Goal: Task Accomplishment & Management: Manage account settings

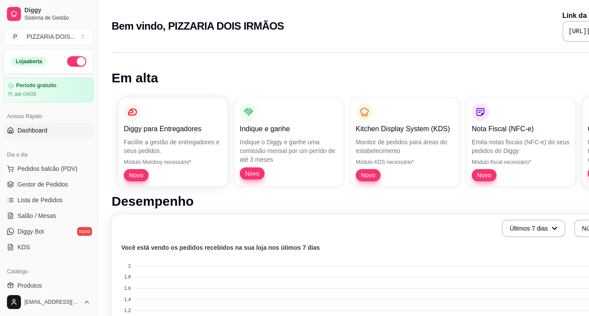
click at [86, 67] on button "button" at bounding box center [76, 61] width 19 height 10
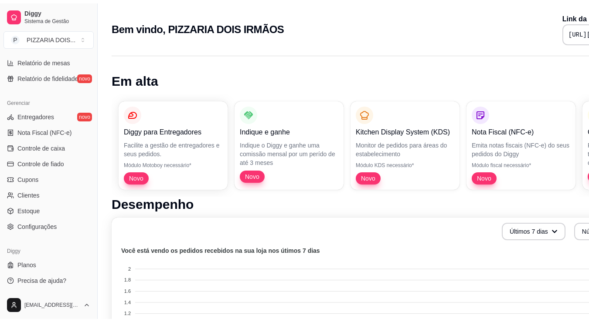
scroll to position [218, 0]
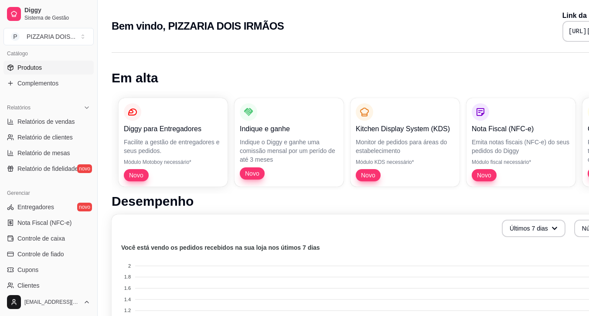
click at [64, 75] on link "Produtos" at bounding box center [48, 68] width 90 height 14
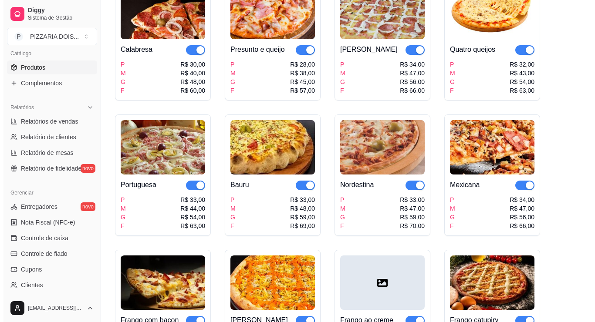
scroll to position [44, 0]
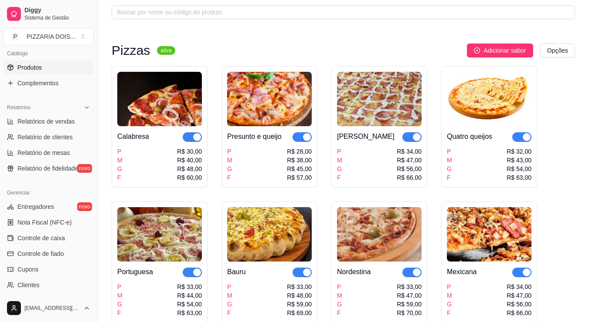
click at [149, 142] on div "Calabresa" at bounding box center [133, 137] width 32 height 10
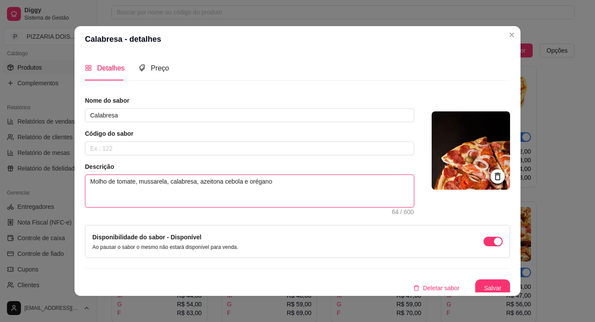
click at [166, 207] on textarea "Molho de tomate, mussarela, calabresa, azeitona cebola e orégano" at bounding box center [249, 191] width 329 height 32
type textarea "Molho de tomate, mussarela, calabresa, azeitona ecebola e orégano"
type textarea "Molho de tomate, mussarela, calabresa, azeitona e cebola e orégano"
type textarea "Molho de tomate, mussarela, calabresa, azeitona ecebola e orégano"
type textarea "Molho de tomate, mussarela, calabresa, azeitona cebola e orégano"
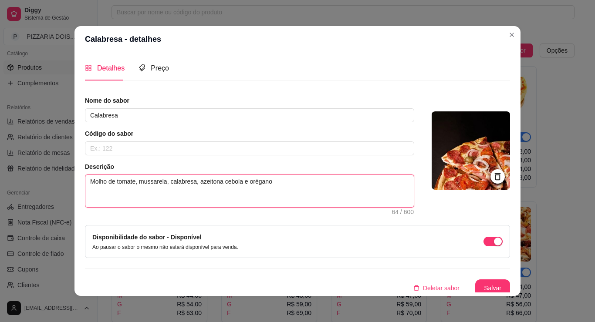
type textarea "Molho de tomate, mussarela, calabresa, azeitonacebola e orégano"
type textarea "Molho de tomate, mussarela, calabresa, azeitoncebola e orégano"
type textarea "Molho de tomate, mussarela, calabresa, azeitocebola e orégano"
type textarea "Molho de tomate, mussarela, calabresa, azeitcebola e orégano"
type textarea "Molho de tomate, mussarela, calabresa, azeicebola e orégano"
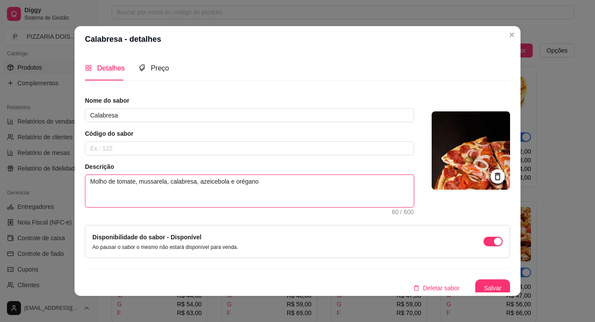
type textarea "Molho de tomate, mussarela, calabresa, azecebola e orégano"
type textarea "Molho de tomate, mussarela, calabresa, azcebola e orégano"
type textarea "Molho de tomate, mussarela, calabresa, acebola e orégano"
type textarea "Molho de tomate, mussarela, calabresa, cebola e orégano"
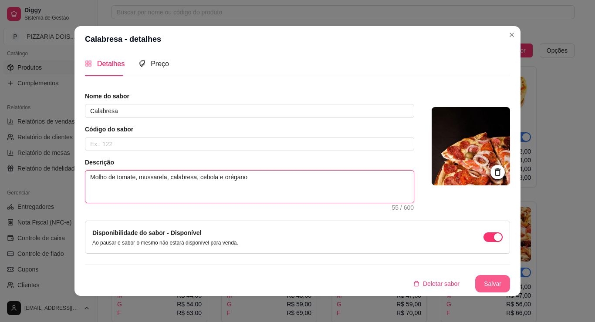
type textarea "Molho de tomate, mussarela, calabresa, cebola e orégano"
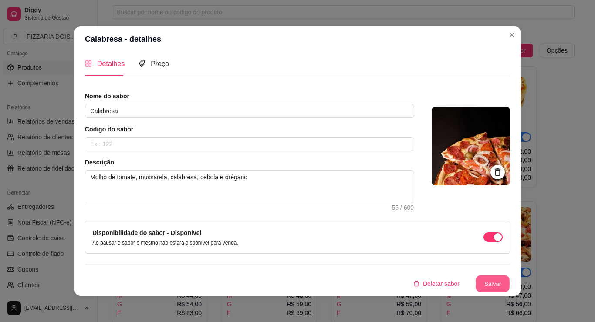
click at [510, 276] on button "Salvar" at bounding box center [493, 284] width 34 height 17
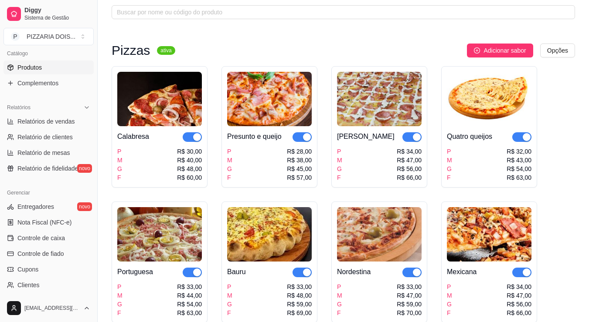
click at [149, 142] on div "Calabresa" at bounding box center [133, 137] width 32 height 10
click at [281, 142] on div "Presunto e queijo" at bounding box center [254, 137] width 54 height 10
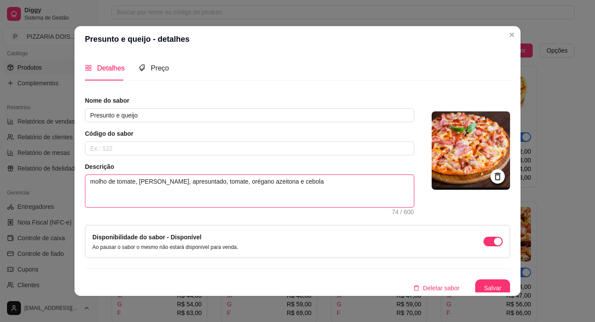
drag, startPoint x: 219, startPoint y: 208, endPoint x: 195, endPoint y: 213, distance: 24.5
click at [195, 207] on textarea "molho de tomate, [PERSON_NAME], apresuntado, tomate, orégano azeitona e cebola" at bounding box center [249, 191] width 329 height 32
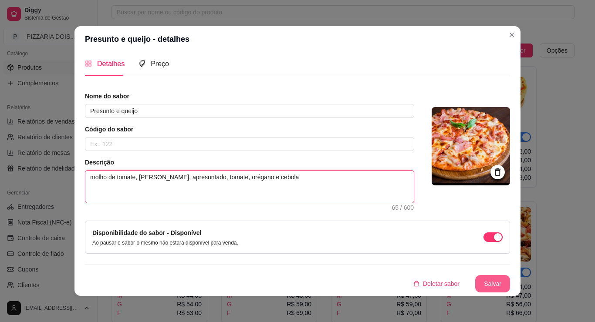
type textarea "molho de tomate, [PERSON_NAME], apresuntado, tomate, orégano e cebola"
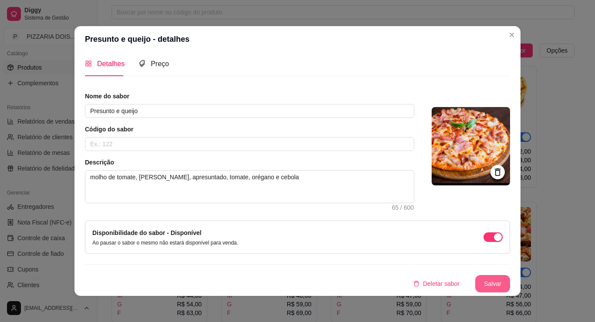
click at [510, 275] on button "Salvar" at bounding box center [492, 283] width 35 height 17
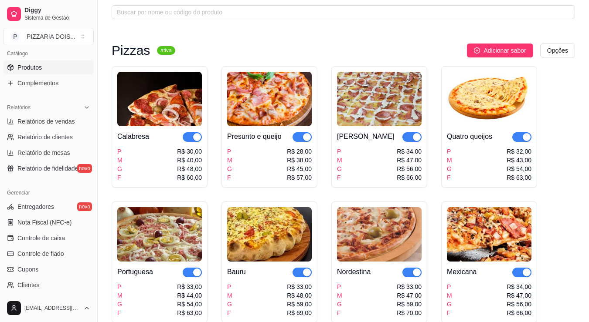
click at [421, 142] on span "button" at bounding box center [411, 137] width 19 height 10
click at [411, 141] on div "button" at bounding box center [407, 137] width 8 height 8
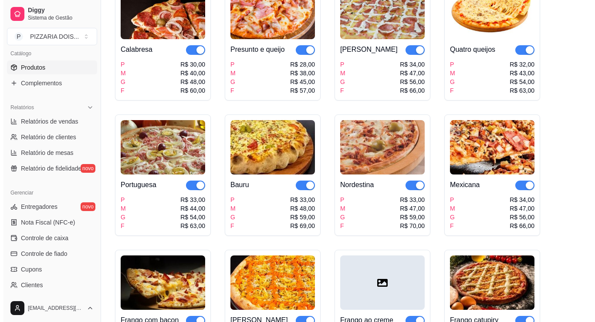
scroll to position [0, 0]
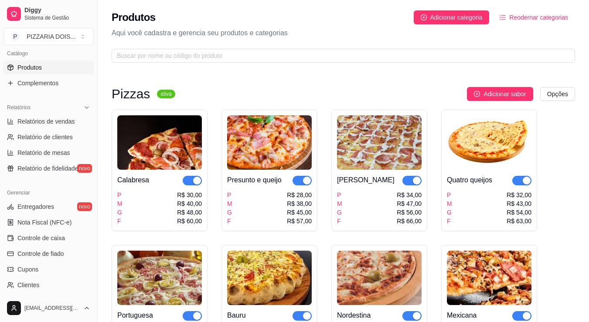
click at [281, 186] on div "Presunto e queijo" at bounding box center [254, 180] width 54 height 10
click at [394, 186] on div "[PERSON_NAME]" at bounding box center [366, 180] width 58 height 10
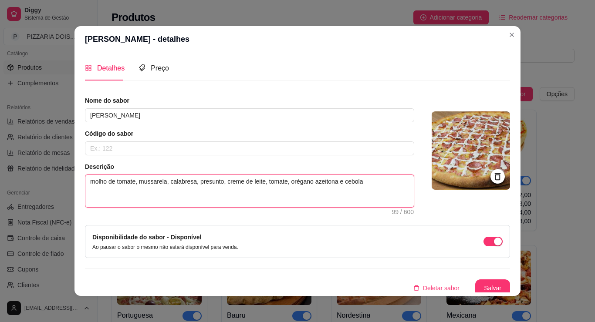
drag, startPoint x: 274, startPoint y: 211, endPoint x: 274, endPoint y: 218, distance: 7.0
click at [274, 207] on textarea "molho de tomate, mussarela, calabresa, presunto, creme de leite, tomate, orégan…" at bounding box center [249, 191] width 329 height 32
click at [271, 207] on textarea "molho de tomate, mussarela, calabresa, presunto, creme de leite, tomate, orégan…" at bounding box center [249, 191] width 329 height 32
drag, startPoint x: 275, startPoint y: 211, endPoint x: 253, endPoint y: 211, distance: 22.2
click at [253, 207] on textarea "molho de tomate, mussarela, calabresa, presunto, creme de leite, tomate, orégan…" at bounding box center [249, 191] width 329 height 32
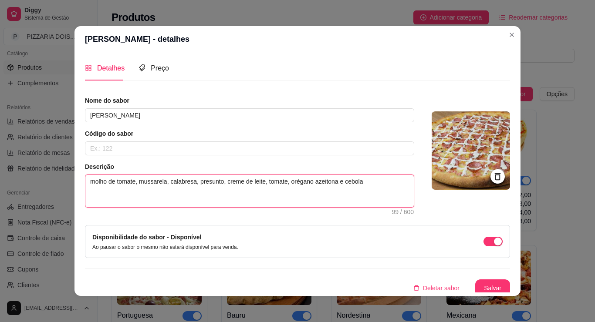
type textarea "molho de tomate, mussarela, calabresa, presunto, creme de leite, tomate, orégan…"
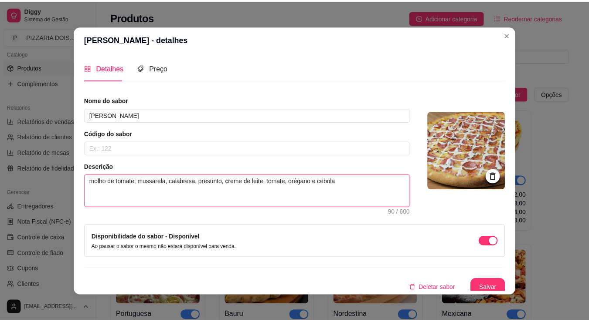
scroll to position [57, 0]
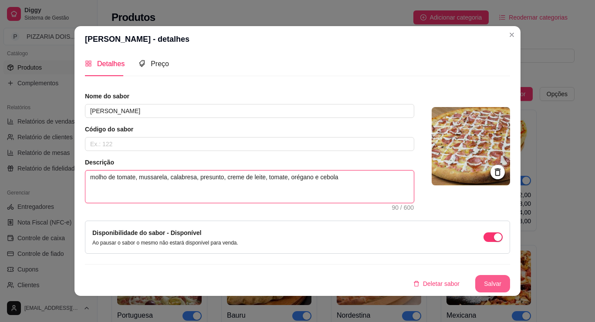
type textarea "molho de tomate, mussarela, calabresa, presunto, creme de leite, tomate, orégan…"
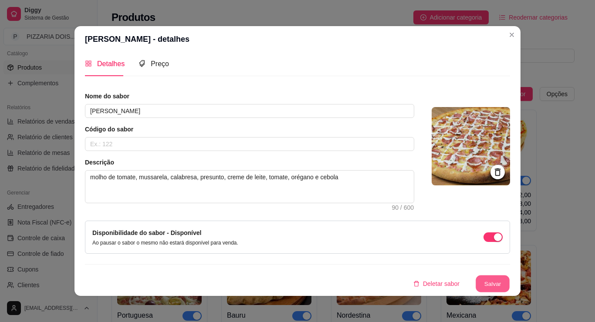
click at [510, 276] on button "Salvar" at bounding box center [493, 284] width 34 height 17
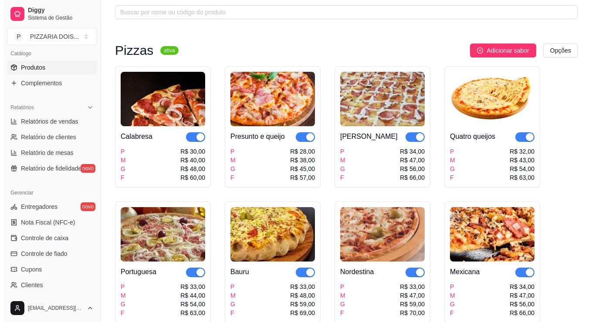
scroll to position [87, 0]
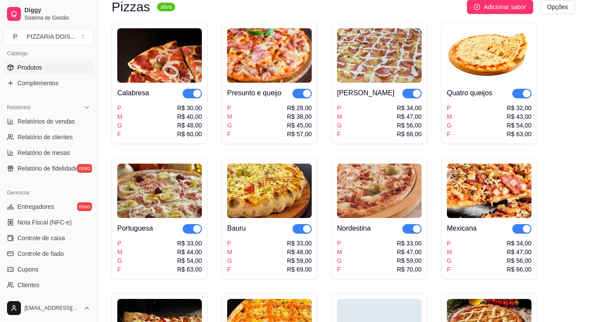
click at [447, 83] on img at bounding box center [489, 55] width 85 height 54
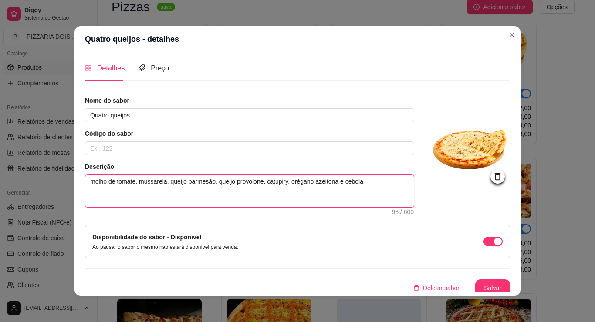
drag, startPoint x: 278, startPoint y: 208, endPoint x: 254, endPoint y: 215, distance: 25.5
click at [254, 207] on textarea "molho de tomate, mussarela, queijo parmesão, queijo provolone, catupiry, orégan…" at bounding box center [249, 191] width 329 height 32
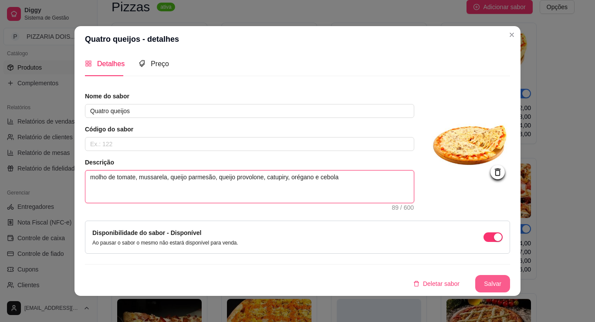
type textarea "molho de tomate, mussarela, queijo parmesão, queijo provolone, catupiry, orégan…"
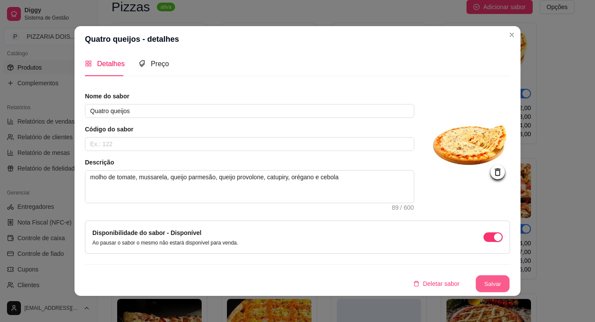
click at [510, 276] on button "Salvar" at bounding box center [493, 284] width 34 height 17
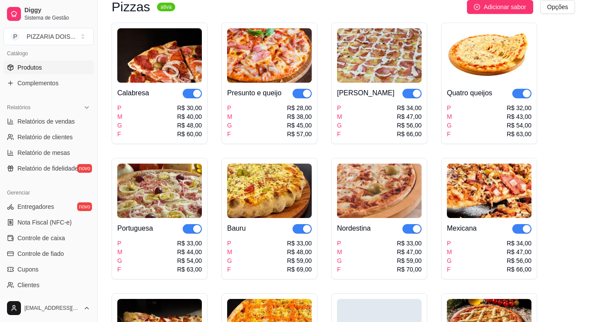
click at [202, 218] on img at bounding box center [159, 191] width 85 height 54
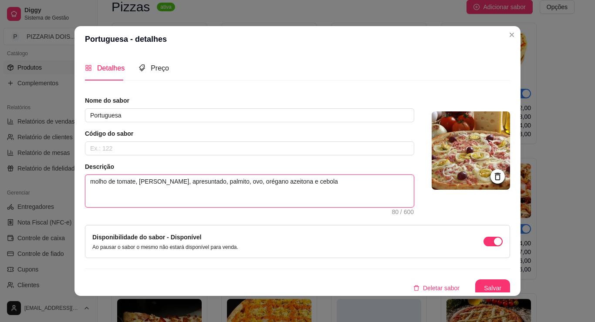
drag, startPoint x: 232, startPoint y: 213, endPoint x: 207, endPoint y: 216, distance: 25.5
click at [207, 207] on textarea "molho de tomate, [PERSON_NAME], apresuntado, palmito, ovo, orégano azeitona e c…" at bounding box center [249, 191] width 329 height 32
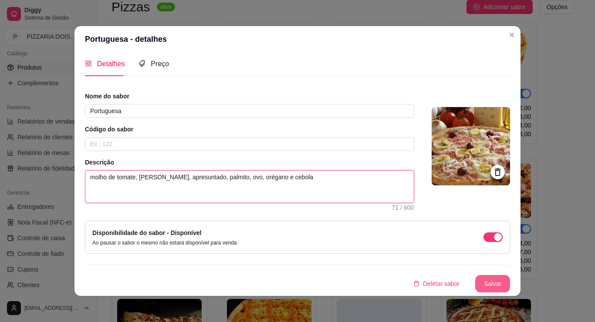
type textarea "molho de tomate, [PERSON_NAME], apresuntado, palmito, ovo, orégano e cebola"
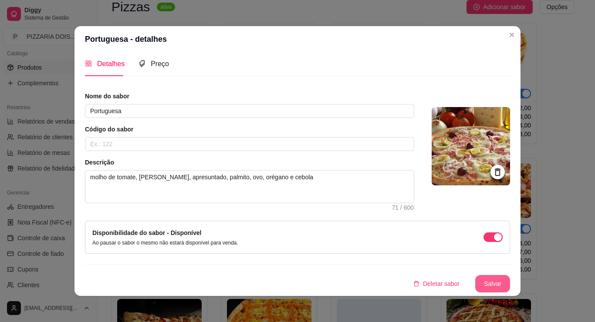
click at [510, 275] on button "Salvar" at bounding box center [492, 283] width 35 height 17
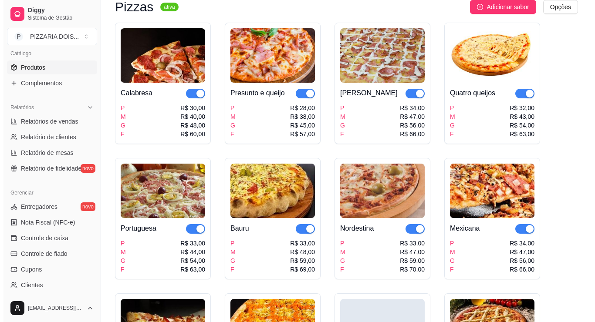
scroll to position [131, 0]
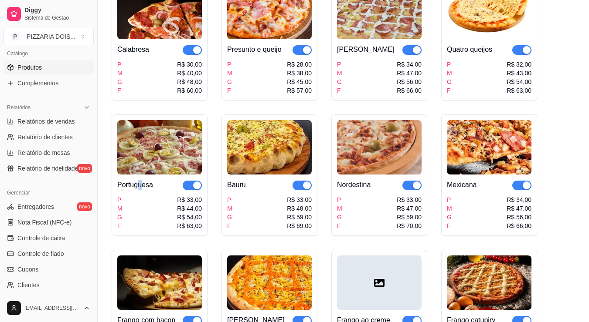
click at [153, 190] on div "Portuguesa" at bounding box center [135, 185] width 36 height 10
click at [312, 231] on div "Bauru P M G F R$ 33,00 R$ 48,00 R$ 59,00 R$ 69,00" at bounding box center [269, 203] width 85 height 56
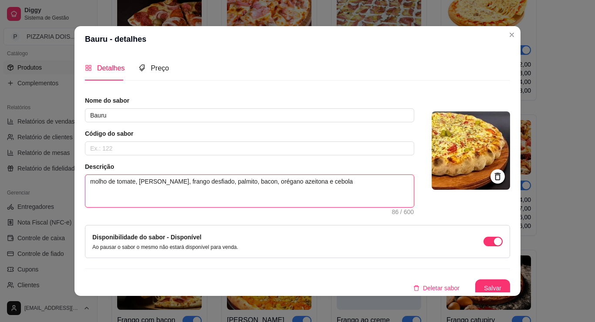
drag, startPoint x: 249, startPoint y: 208, endPoint x: 225, endPoint y: 212, distance: 24.4
click at [225, 207] on textarea "molho de tomate, [PERSON_NAME], frango desfiado, palmito, bacon, orégano azeito…" at bounding box center [249, 191] width 329 height 32
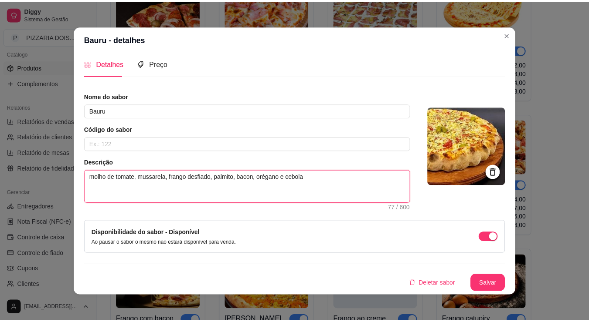
scroll to position [2, 0]
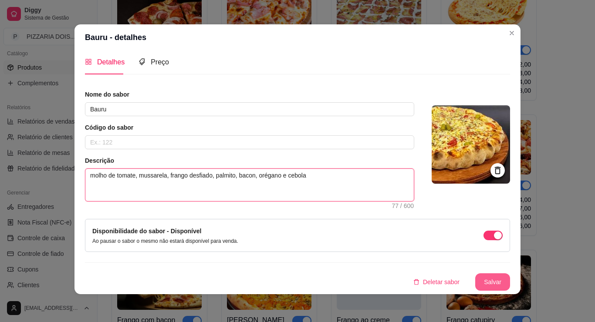
type textarea "molho de tomate, mussarela, frango desfiado, palmito, bacon, orégano e cebola"
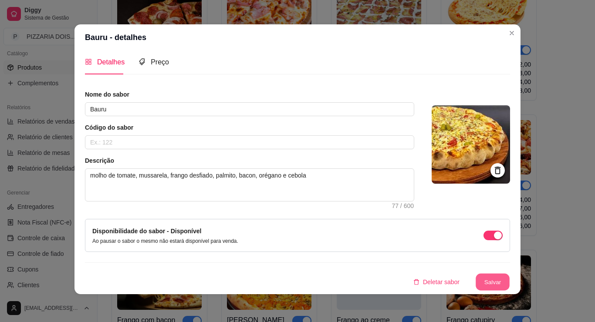
click at [510, 274] on button "Salvar" at bounding box center [493, 282] width 34 height 17
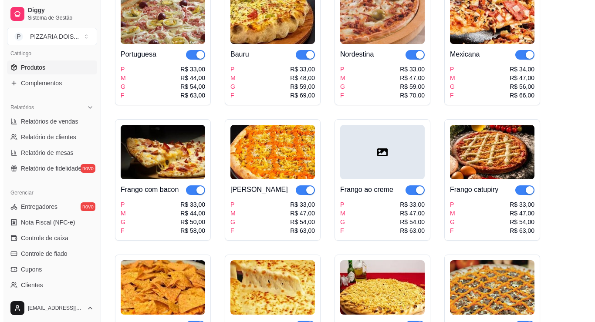
scroll to position [305, 0]
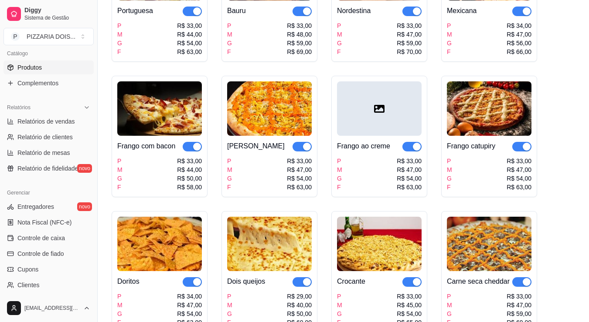
click at [337, 56] on div "Nordestina P M G F R$ 33,00 R$ 47,00 R$ 59,00 R$ 70,00" at bounding box center [379, 28] width 85 height 56
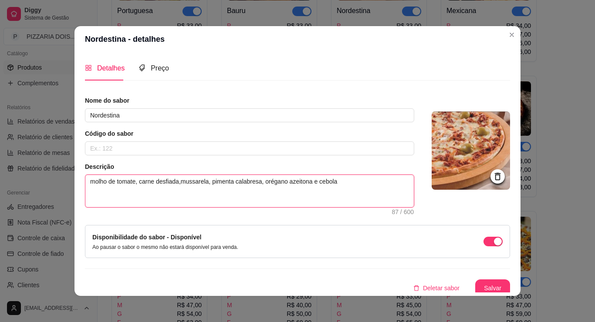
drag, startPoint x: 250, startPoint y: 209, endPoint x: 227, endPoint y: 212, distance: 22.8
click at [227, 207] on textarea "molho de tomate, carne desfiada,mussarela, pimenta calabresa, orégano azeitona …" at bounding box center [249, 191] width 329 height 32
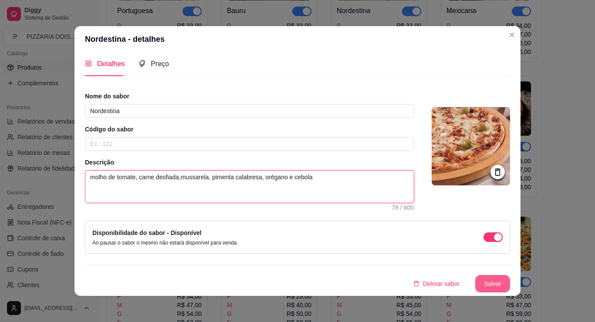
type textarea "molho de tomate, carne desfiada,mussarela, pimenta calabresa, orégano e cebola"
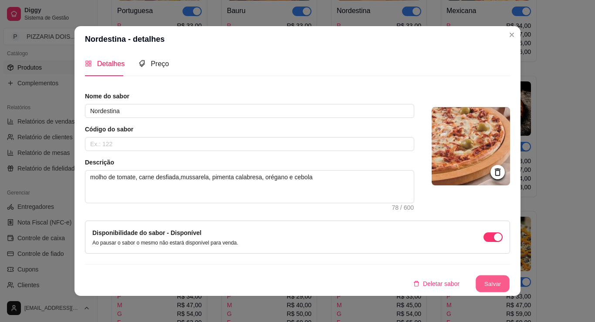
click at [510, 276] on button "Salvar" at bounding box center [493, 284] width 34 height 17
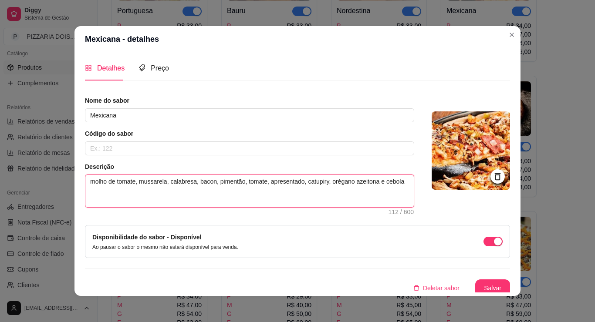
drag, startPoint x: 318, startPoint y: 210, endPoint x: 295, endPoint y: 216, distance: 23.3
click at [295, 207] on textarea "molho de tomate, mussarela, calabresa, bacon, pimentão, tomate, apresentado, ca…" at bounding box center [249, 191] width 329 height 32
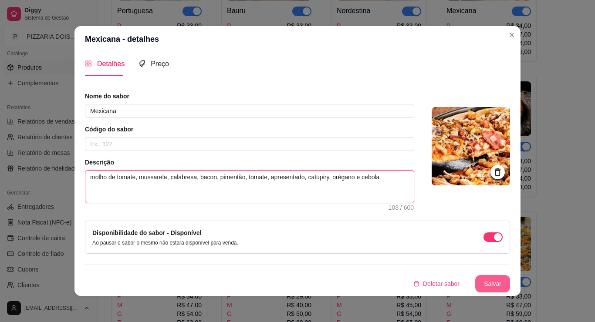
type textarea "molho de tomate, mussarela, calabresa, bacon, pimentão, tomate, apresentado, ca…"
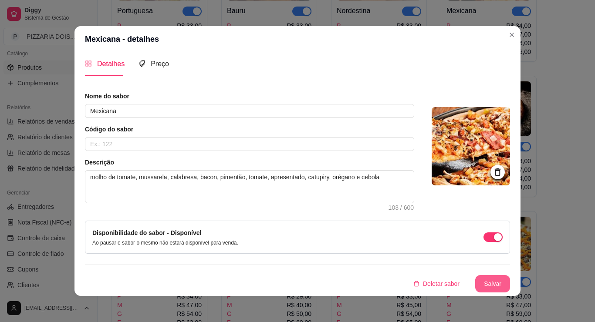
click at [510, 277] on button "Salvar" at bounding box center [492, 283] width 35 height 17
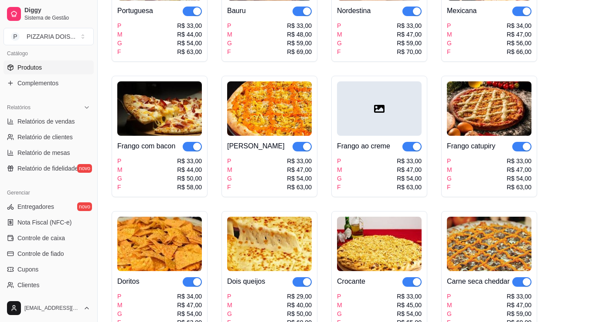
click at [447, 16] on div "Mexicana" at bounding box center [462, 11] width 30 height 10
click at [175, 152] on div "Frango com bacon" at bounding box center [146, 146] width 58 height 10
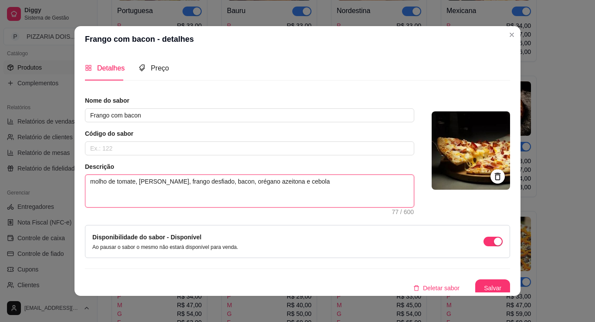
drag, startPoint x: 223, startPoint y: 210, endPoint x: 199, endPoint y: 218, distance: 25.9
click at [199, 207] on textarea "molho de tomate, [PERSON_NAME], frango desfiado, bacon, orégano azeitona e cebo…" at bounding box center [249, 191] width 329 height 32
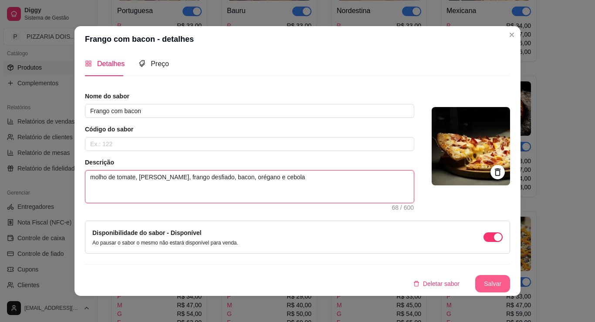
type textarea "molho de tomate, [PERSON_NAME], frango desfiado, bacon, orégano e cebola"
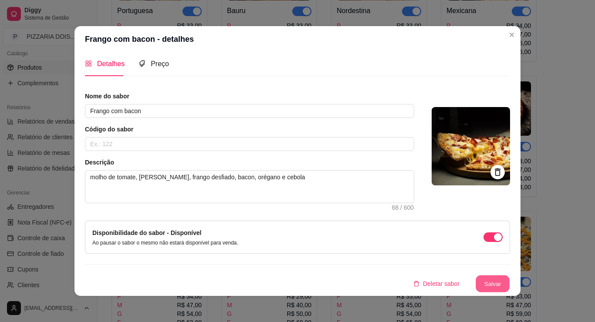
click at [510, 276] on button "Salvar" at bounding box center [493, 284] width 34 height 17
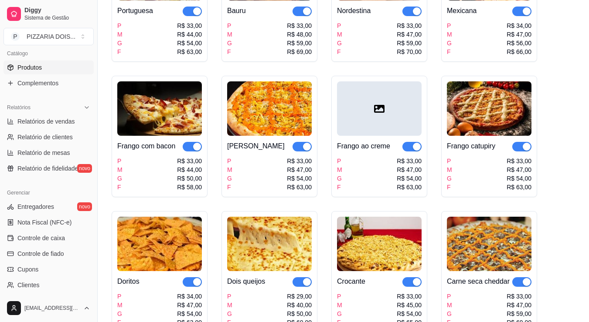
click at [175, 152] on div "Frango com bacon" at bounding box center [146, 146] width 58 height 10
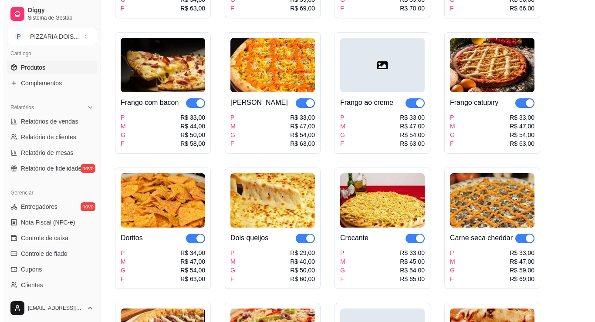
scroll to position [436, 0]
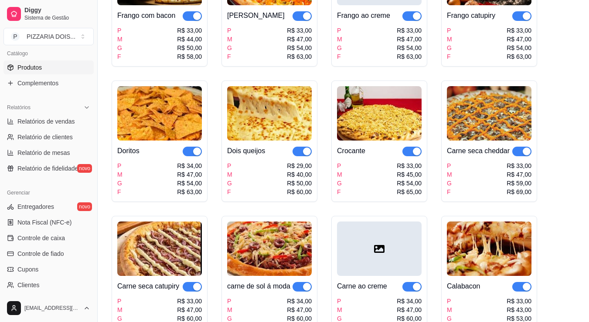
click at [227, 21] on div "[PERSON_NAME]" at bounding box center [256, 15] width 58 height 10
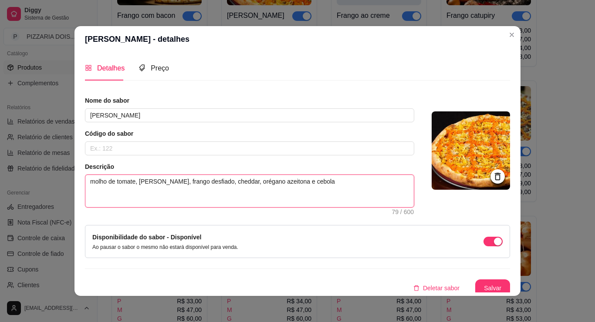
drag, startPoint x: 229, startPoint y: 210, endPoint x: 205, endPoint y: 215, distance: 24.1
click at [205, 207] on textarea "molho de tomate, [PERSON_NAME], frango desfiado, cheddar, orégano azeitona e ce…" at bounding box center [249, 191] width 329 height 32
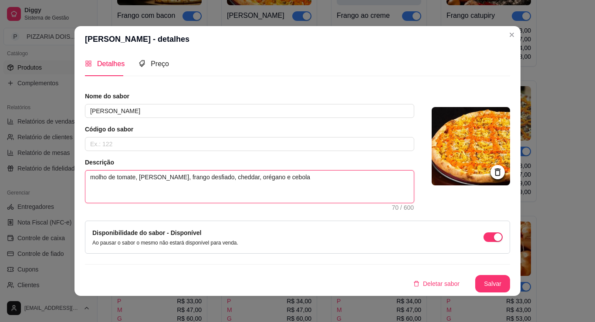
scroll to position [57, 0]
type textarea "molho de tomate, [PERSON_NAME], frango desfiado, cheddar, orégano e cebola"
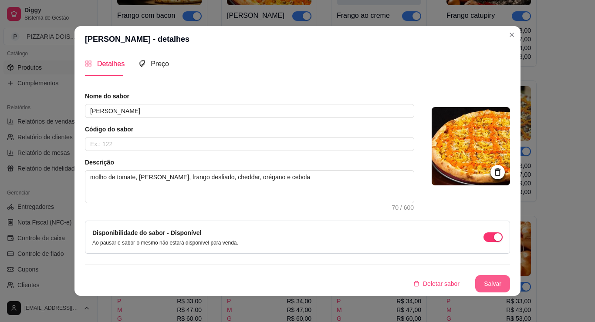
click at [510, 275] on button "Salvar" at bounding box center [492, 283] width 35 height 17
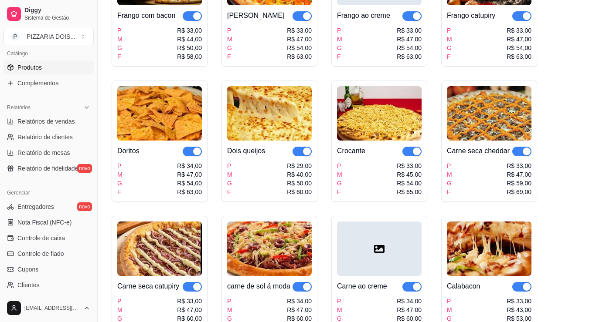
click at [337, 21] on div "Frango ao creme" at bounding box center [363, 15] width 53 height 10
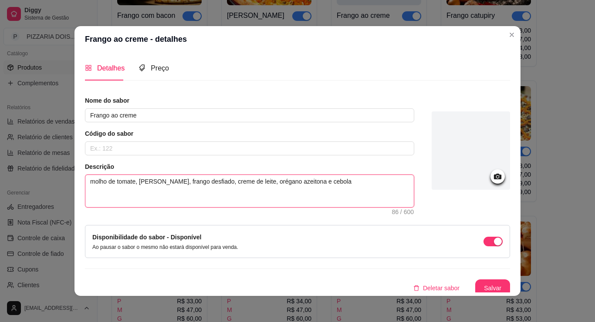
drag, startPoint x: 245, startPoint y: 211, endPoint x: 220, endPoint y: 215, distance: 25.1
click at [220, 207] on textarea "molho de tomate, [PERSON_NAME], frango desfiado, creme de leite, orégano azeito…" at bounding box center [249, 191] width 329 height 32
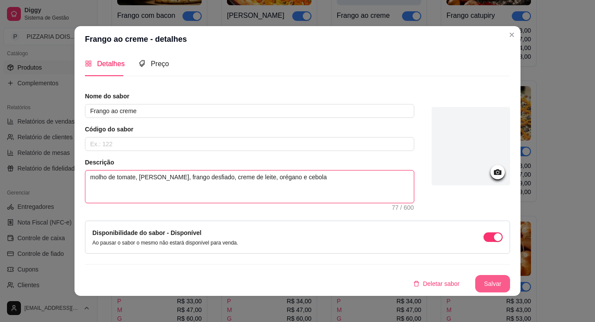
type textarea "molho de tomate, [PERSON_NAME], frango desfiado, creme de leite, orégano e cebo…"
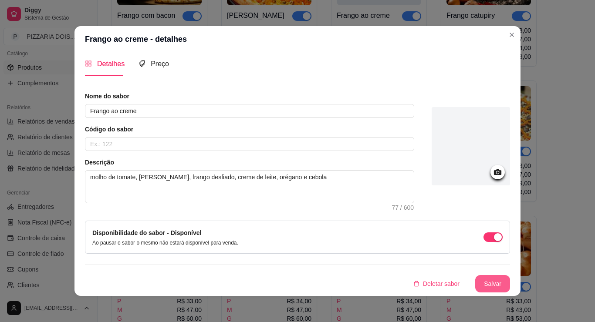
click at [510, 275] on button "Salvar" at bounding box center [492, 283] width 35 height 17
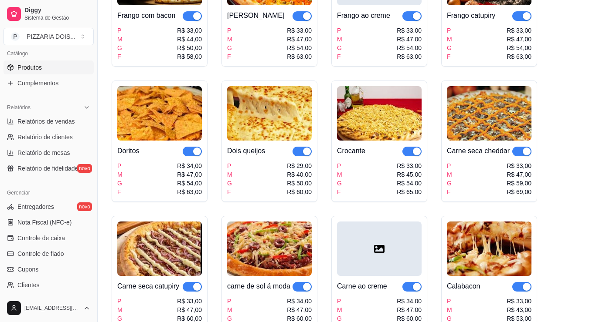
click at [447, 21] on div "Frango catupiry" at bounding box center [471, 15] width 48 height 10
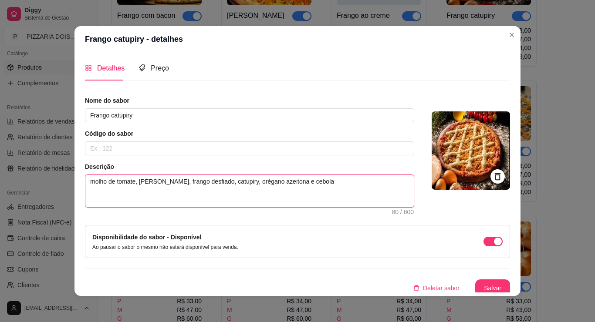
drag, startPoint x: 228, startPoint y: 211, endPoint x: 203, endPoint y: 218, distance: 25.4
click at [203, 207] on textarea "molho de tomate, [PERSON_NAME], frango desfiado, catupiry, orégano azeitona e c…" at bounding box center [249, 191] width 329 height 32
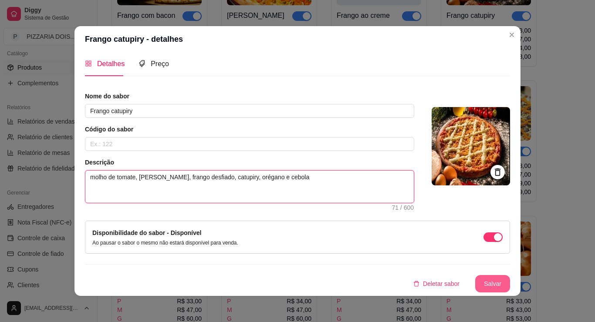
type textarea "molho de tomate, [PERSON_NAME], frango desfiado, catupiry, orégano e cebola"
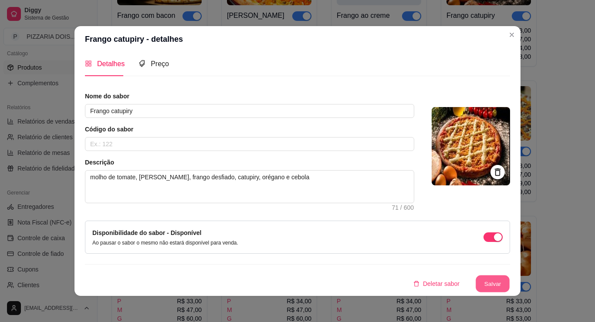
click at [510, 276] on button "Salvar" at bounding box center [493, 284] width 34 height 17
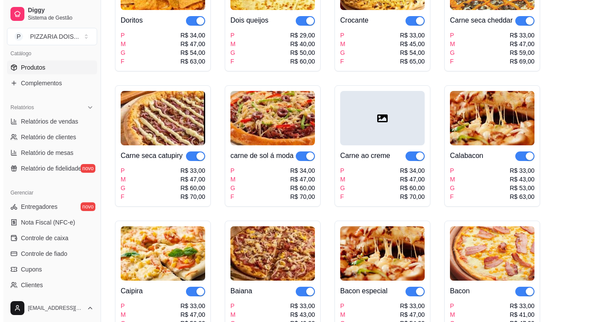
scroll to position [610, 0]
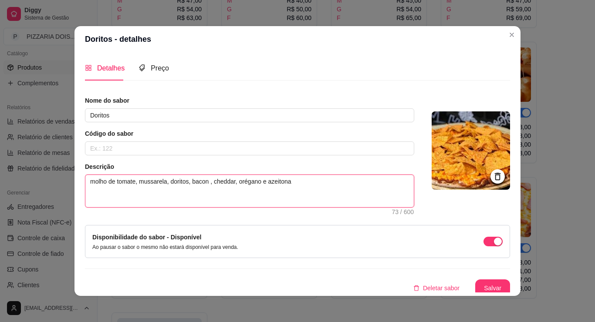
drag, startPoint x: 202, startPoint y: 209, endPoint x: 176, endPoint y: 216, distance: 27.5
click at [176, 207] on textarea "molho de tomate, mussarela, doritos, bacon , cheddar, orégano e azeitona" at bounding box center [249, 191] width 329 height 32
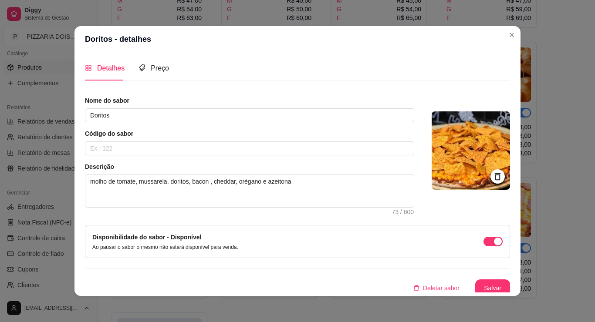
click at [346, 250] on div "Nome do sabor Doritos Código do sabor Descrição molho de tomate, mussarela, dor…" at bounding box center [297, 196] width 425 height 201
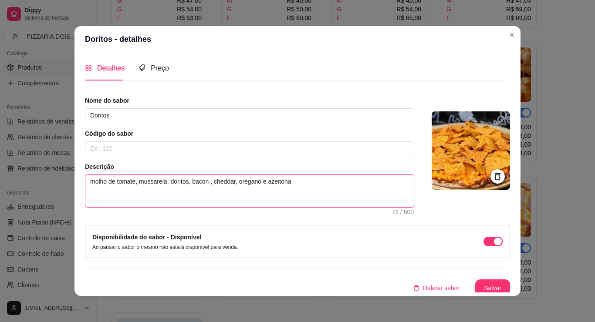
drag, startPoint x: 229, startPoint y: 212, endPoint x: 231, endPoint y: 217, distance: 5.8
click at [231, 207] on textarea "molho de tomate, mussarela, doritos, bacon , cheddar, orégano e azeitona" at bounding box center [249, 191] width 329 height 32
drag, startPoint x: 204, startPoint y: 211, endPoint x: 231, endPoint y: 211, distance: 27.5
click at [231, 207] on textarea "molho de tomate, mussarela, doritos, bacon , cheddar, orégano e azeitona" at bounding box center [249, 191] width 329 height 32
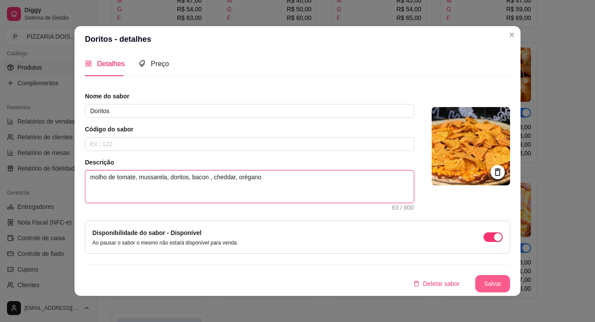
type textarea "molho de tomate, mussarela, doritos, bacon , cheddar, orégano"
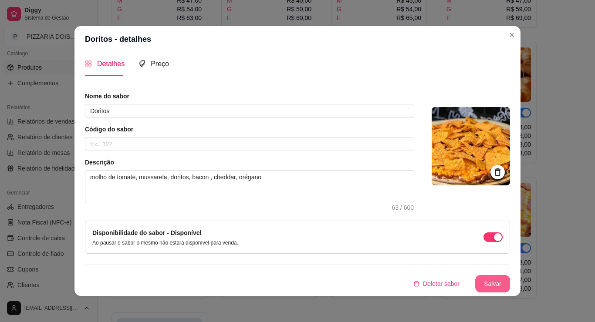
click at [510, 275] on button "Salvar" at bounding box center [492, 283] width 35 height 17
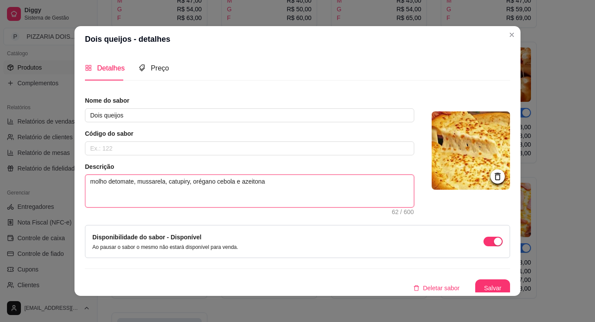
drag, startPoint x: 207, startPoint y: 208, endPoint x: 177, endPoint y: 215, distance: 30.3
click at [177, 207] on textarea "molho detomate, mussarela, catupiry, orégano cebola e azeitona" at bounding box center [249, 191] width 329 height 32
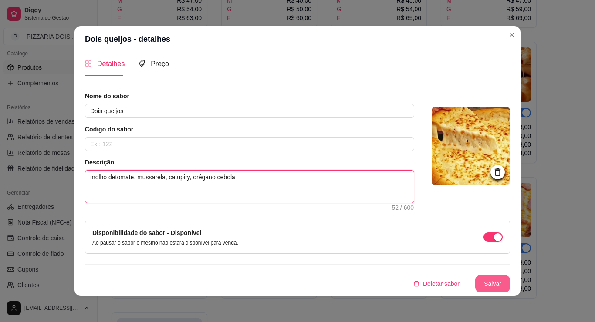
type textarea "molho detomate, mussarela, catupiry, orégano cebola"
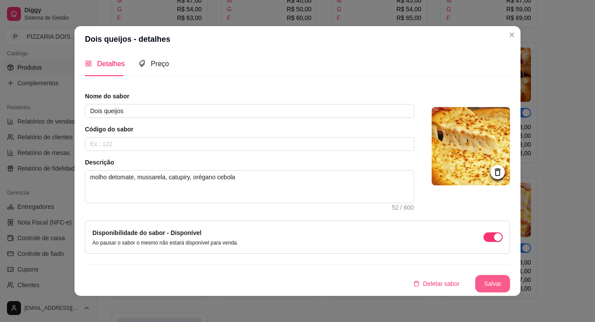
click at [510, 275] on button "Salvar" at bounding box center [492, 283] width 35 height 17
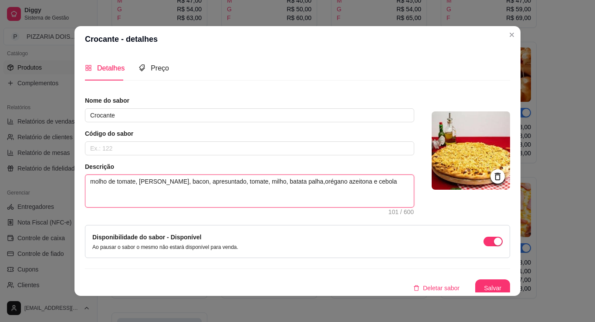
drag, startPoint x: 288, startPoint y: 211, endPoint x: 265, endPoint y: 212, distance: 23.1
click at [265, 207] on textarea "molho de tomate, [PERSON_NAME], bacon, apresuntado, tomate, milho, batata palha…" at bounding box center [249, 191] width 329 height 32
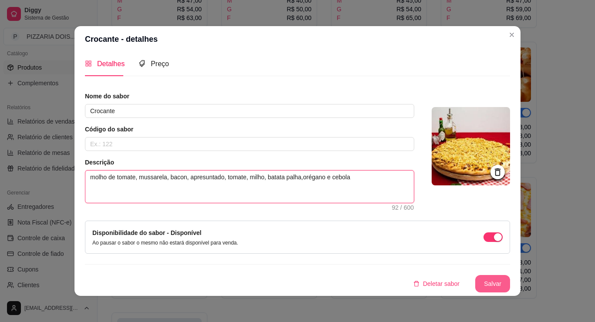
type textarea "molho de tomate, mussarela, bacon, apresuntado, tomate, milho, batata palha,oré…"
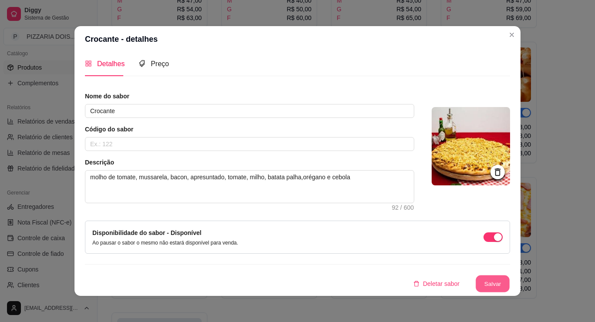
click at [510, 276] on button "Salvar" at bounding box center [493, 284] width 34 height 17
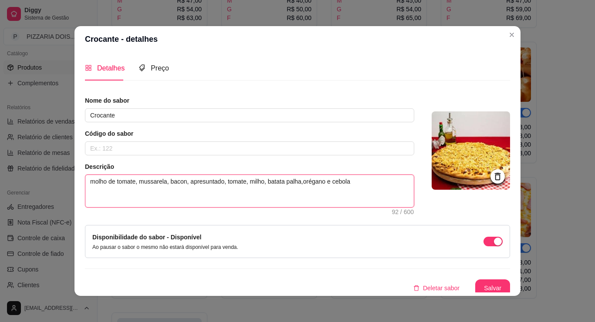
click at [242, 207] on textarea "molho de tomate, mussarela, bacon, apresuntado, tomate, milho, batata palha,oré…" at bounding box center [249, 191] width 329 height 32
type textarea "molho de tomate, mussarela, bacon, apresuntado, tomate, milho, batata palha ,or…"
type textarea "molho de tomate, mussarela, bacon, apresuntado, tomate, milho, batata palha,oré…"
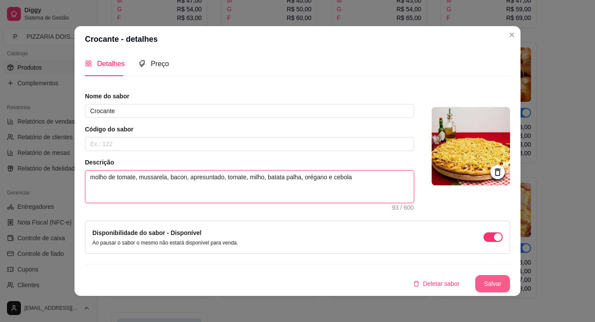
type textarea "molho de tomate, mussarela, bacon, apresuntado, tomate, milho, batata palha, or…"
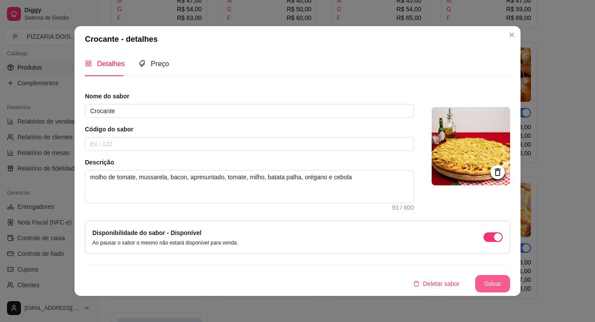
click at [510, 275] on button "Salvar" at bounding box center [492, 283] width 35 height 17
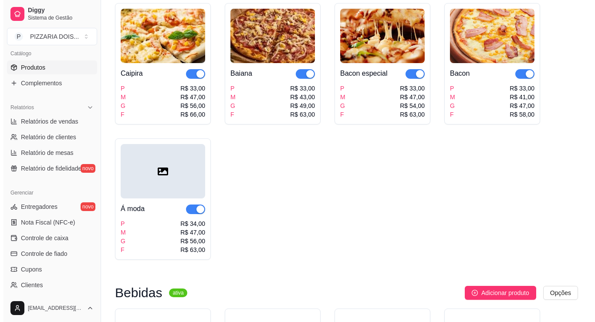
scroll to position [828, 0]
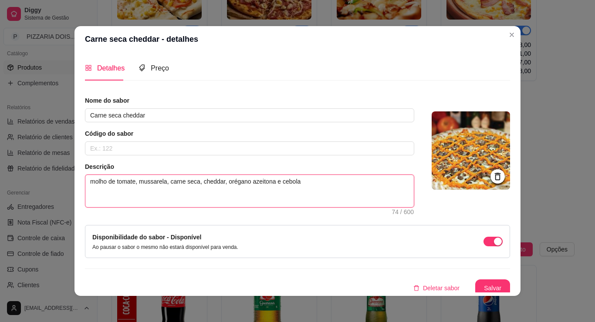
drag, startPoint x: 215, startPoint y: 210, endPoint x: 189, endPoint y: 212, distance: 26.6
click at [189, 207] on textarea "molho de tomate, mussarela, carne seca, cheddar, orégano azeitona e cebola" at bounding box center [249, 191] width 329 height 32
type textarea "molho de tomate, mussarela, carne seca, cheddar, oréganoe cebola"
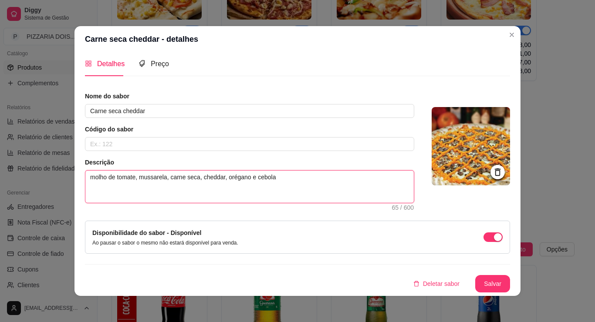
scroll to position [57, 0]
type textarea "molho de tomate, mussarela, carne seca, cheddar, orégano e cebola"
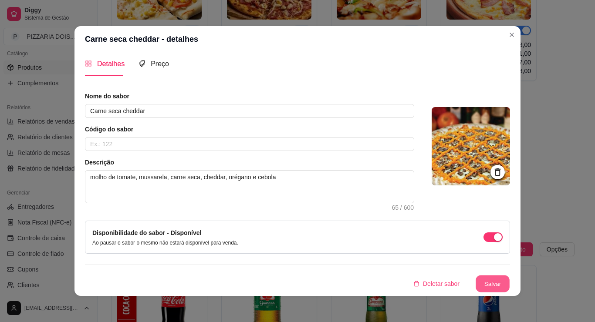
click at [510, 277] on button "Salvar" at bounding box center [493, 284] width 34 height 17
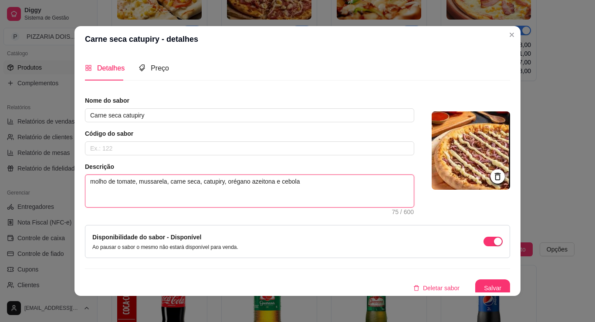
drag, startPoint x: 214, startPoint y: 210, endPoint x: 189, endPoint y: 210, distance: 24.4
click at [189, 207] on textarea "molho de tomate, mussarela, carne seca, catupiry, orégano azeitona e cebola" at bounding box center [249, 191] width 329 height 32
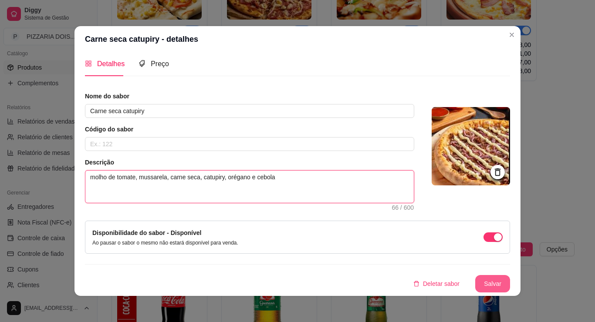
type textarea "molho de tomate, mussarela, carne seca, catupiry, orégano e cebola"
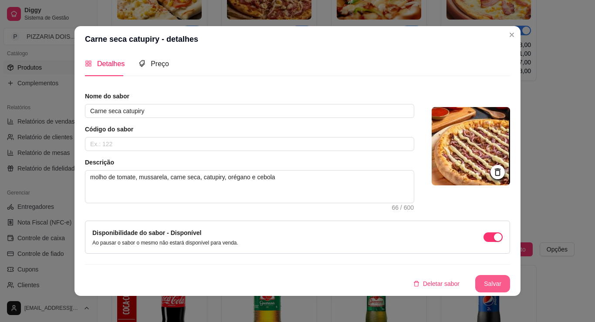
click at [510, 276] on button "Salvar" at bounding box center [492, 283] width 35 height 17
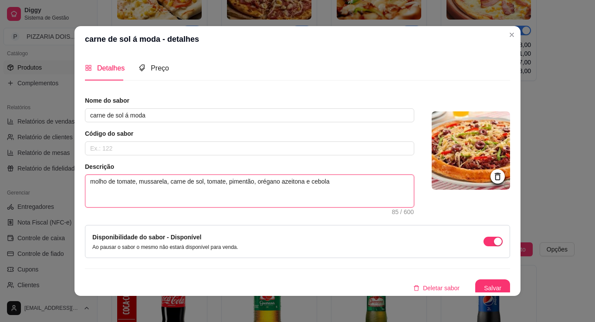
drag, startPoint x: 245, startPoint y: 210, endPoint x: 220, endPoint y: 210, distance: 24.4
click at [220, 207] on textarea "molho de tomate, mussarela, carne de sol, tomate, pimentão, orégano azeitona e …" at bounding box center [249, 191] width 329 height 32
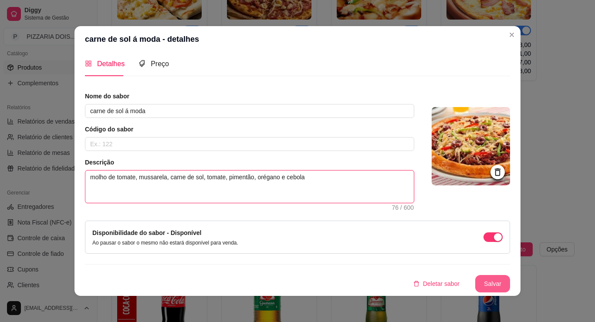
type textarea "molho de tomate, mussarela, carne de sol, tomate, pimentão, orégano e cebola"
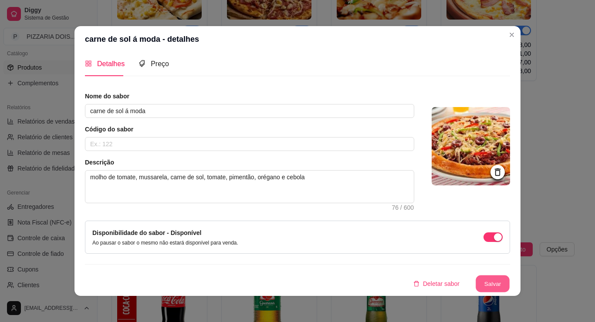
click at [510, 276] on button "Salvar" at bounding box center [493, 284] width 34 height 17
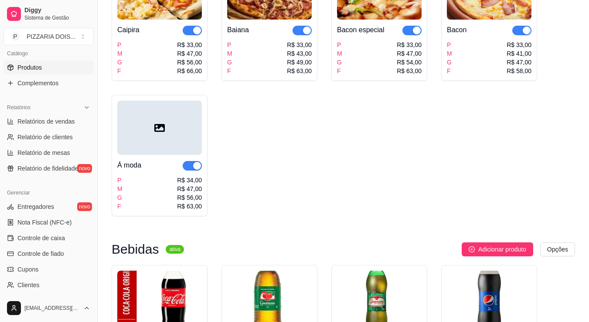
scroll to position [872, 0]
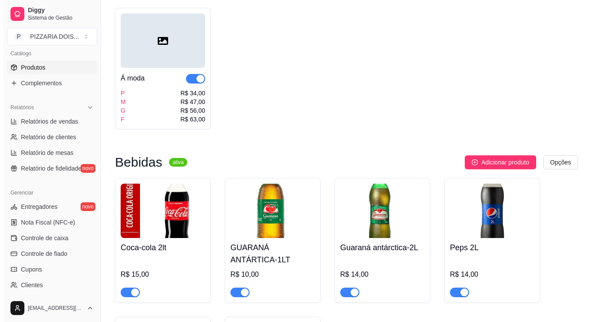
scroll to position [959, 0]
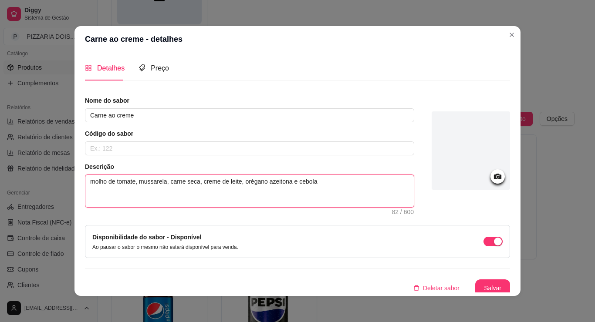
drag, startPoint x: 230, startPoint y: 209, endPoint x: 203, endPoint y: 218, distance: 27.8
click at [203, 207] on textarea "molho de tomate, mussarela, carne seca, creme de leite, orégano azeitona e cebo…" at bounding box center [249, 191] width 329 height 32
click at [276, 207] on textarea "molho de tomate, mussarela, carne seca, creme de leite, orégano azeitona e cebo…" at bounding box center [249, 191] width 329 height 32
drag, startPoint x: 230, startPoint y: 210, endPoint x: 205, endPoint y: 217, distance: 25.6
click at [205, 207] on textarea "molho de tomate, mussarela, carne seca, creme de leite, orégano azeitona e cebo…" at bounding box center [249, 191] width 329 height 32
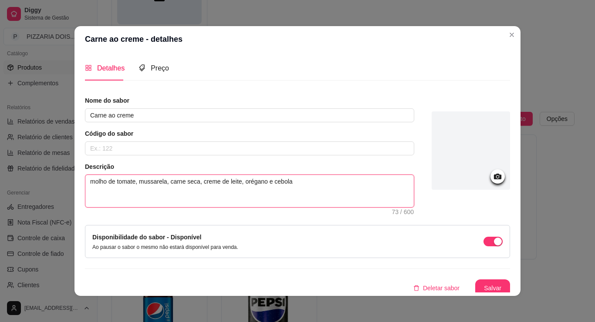
scroll to position [57, 0]
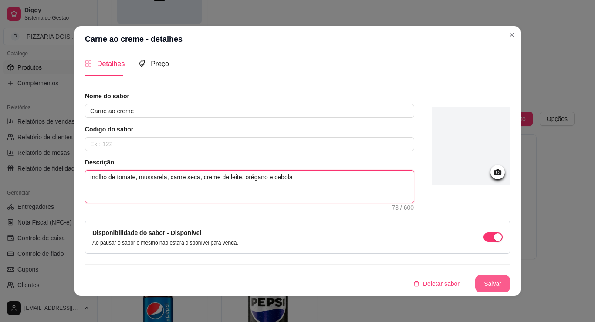
type textarea "molho de tomate, mussarela, carne seca, creme de leite, orégano e cebola"
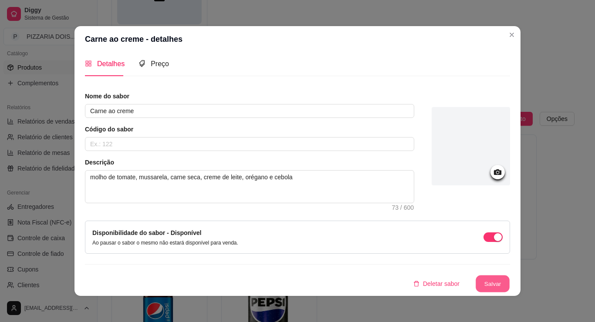
click at [510, 276] on button "Salvar" at bounding box center [493, 284] width 34 height 17
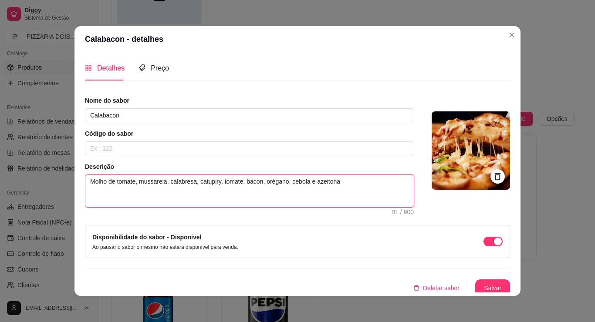
drag, startPoint x: 277, startPoint y: 207, endPoint x: 248, endPoint y: 217, distance: 30.5
click at [249, 207] on textarea "Molho de tomate, mussarela, calabresa, catupiry, tomate, bacon, orégano, cebola…" at bounding box center [249, 191] width 329 height 32
type textarea "Molho de tomate, mussarela, calabresa, catupiry, tomate, bacon, orégano, cebola"
click at [230, 207] on textarea "Molho de tomate, mussarela, calabresa, catupiry, tomate, bacon, orégano, cebola" at bounding box center [249, 191] width 329 height 32
type textarea "Molho de tomate, mussarela, calabresa, catupiry, tomate, bacon, orégano, cebola"
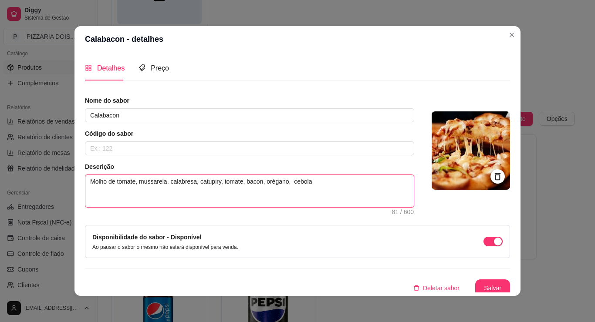
type textarea "Molho de tomate, mussarela, calabresa, catupiry, tomate, bacon, orégano, e cebo…"
click at [230, 207] on textarea "Molho de tomate, mussarela, calabresa, catupiry, tomate, bacon, orégano, e cebo…" at bounding box center [249, 191] width 329 height 32
type textarea "Molho de tomate, mussarela, calabresa, catupiry, tomate, bacon, orégano e cebola"
type textarea "Molho de tomate, mussarela, calabresa, catupiry, tomate, bacon, oréganoe cebola"
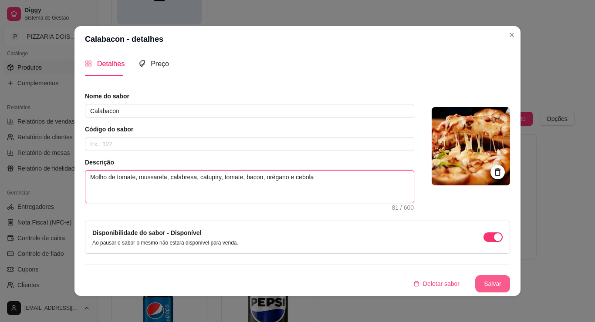
type textarea "Molho de tomate, mussarela, calabresa, catupiry, tomate, bacon, orégano e cebola"
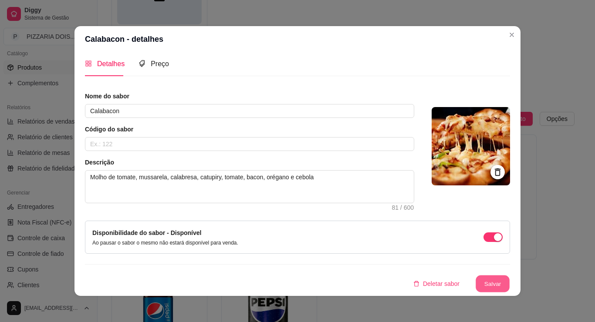
click at [510, 277] on button "Salvar" at bounding box center [493, 284] width 34 height 17
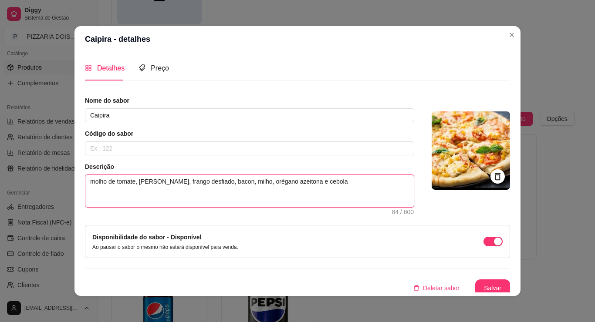
drag, startPoint x: 240, startPoint y: 211, endPoint x: 217, endPoint y: 219, distance: 24.3
click at [217, 207] on textarea "molho de tomate, [PERSON_NAME], frango desfiado, bacon, milho, orégano azeitona…" at bounding box center [249, 191] width 329 height 32
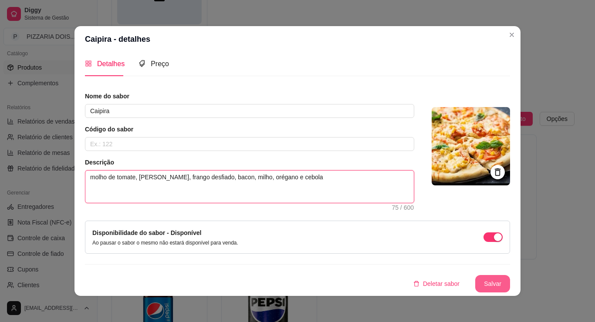
type textarea "molho de tomate, [PERSON_NAME], frango desfiado, bacon, milho, orégano e cebola"
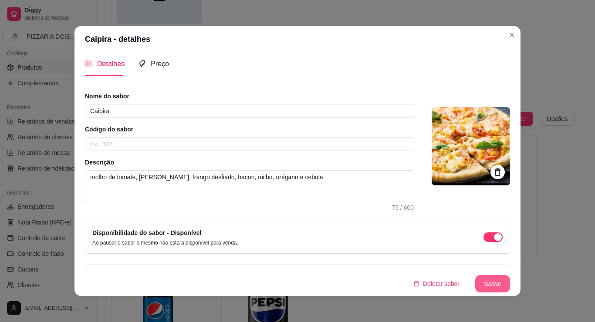
click at [510, 280] on button "Salvar" at bounding box center [492, 283] width 35 height 17
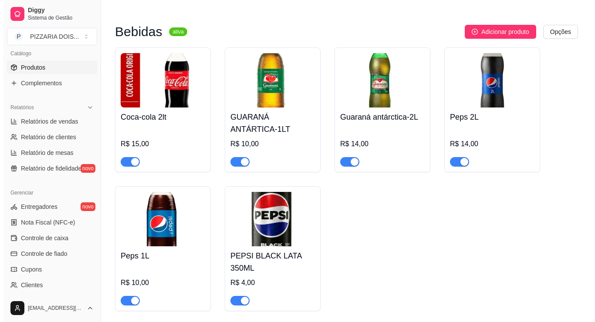
scroll to position [1089, 0]
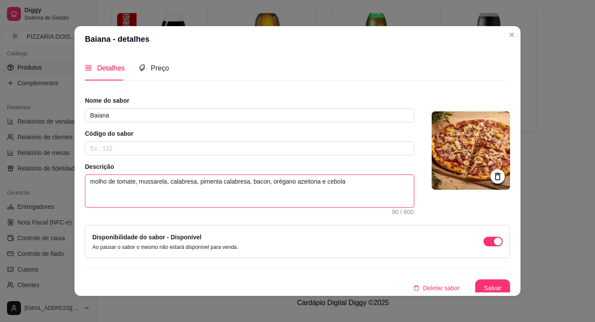
drag, startPoint x: 256, startPoint y: 211, endPoint x: 233, endPoint y: 214, distance: 23.8
click at [233, 207] on textarea "molho de tomate, mussarela, calabresa, pimenta calabresa, bacon, orégano azeito…" at bounding box center [249, 191] width 329 height 32
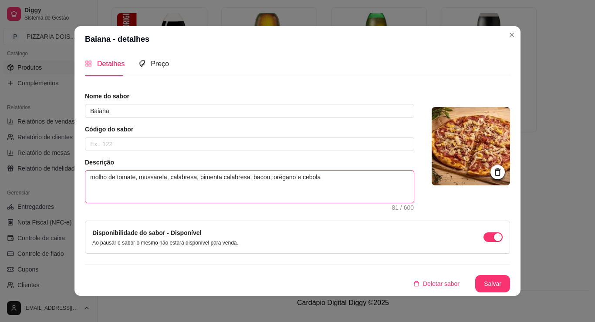
scroll to position [57, 0]
type textarea "molho de tomate, mussarela, calabresa, pimenta calabresa, bacon, orégano e cebo…"
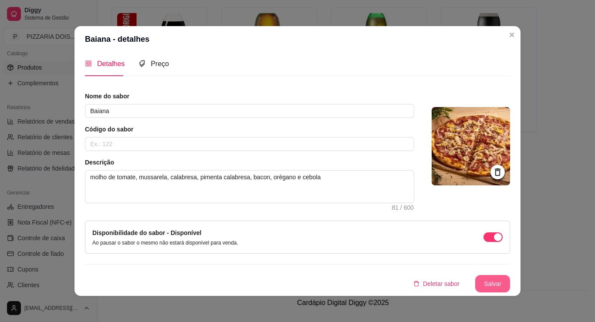
click at [510, 279] on button "Salvar" at bounding box center [492, 283] width 35 height 17
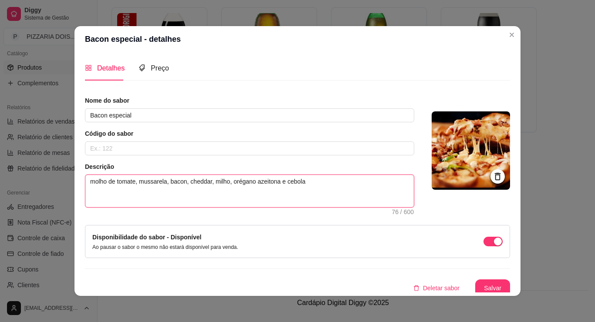
drag, startPoint x: 223, startPoint y: 211, endPoint x: 195, endPoint y: 217, distance: 28.2
click at [195, 207] on textarea "molho de tomate, mussarela, bacon, cheddar, milho, orégano azeitona e cebola" at bounding box center [249, 191] width 329 height 32
type textarea "molho de tomate, mussarela, bacon, cheddar, milho, oréganoe cebola"
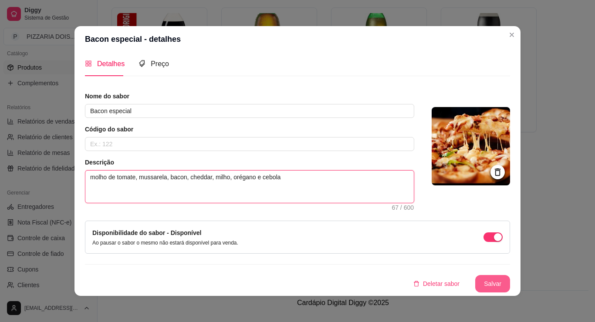
type textarea "molho de tomate, mussarela, bacon, cheddar, milho, orégano e cebola"
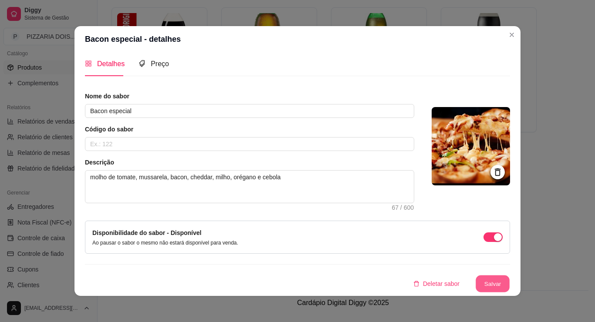
click at [510, 276] on button "Salvar" at bounding box center [493, 284] width 34 height 17
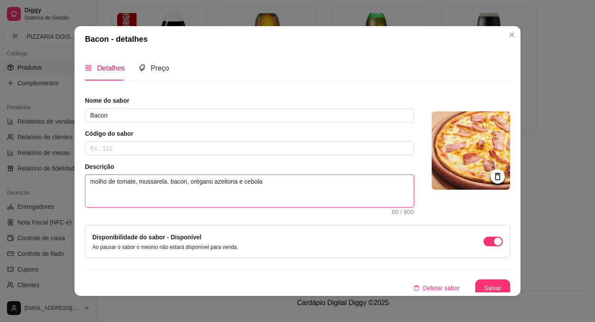
drag, startPoint x: 178, startPoint y: 210, endPoint x: 159, endPoint y: 222, distance: 23.1
click at [159, 207] on textarea "molho de tomate, mussarela, bacon, orégano azeitona e cebola" at bounding box center [249, 191] width 329 height 32
click at [207, 207] on textarea "molho de tomate, mussarela, bacon, orégano azeitona e cebola" at bounding box center [249, 191] width 329 height 32
drag, startPoint x: 178, startPoint y: 211, endPoint x: 153, endPoint y: 218, distance: 26.3
click at [153, 207] on textarea "molho de tomate, mussarela, bacon, orégano azeitona e cebola" at bounding box center [249, 191] width 329 height 32
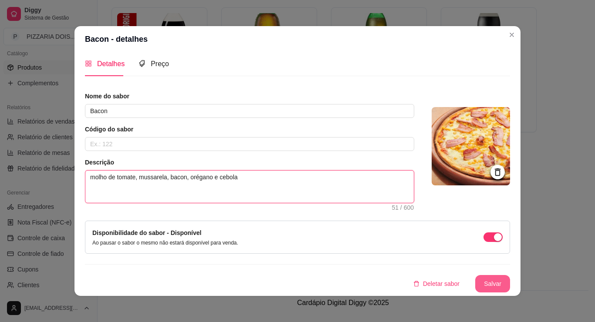
type textarea "molho de tomate, mussarela, bacon, orégano e cebola"
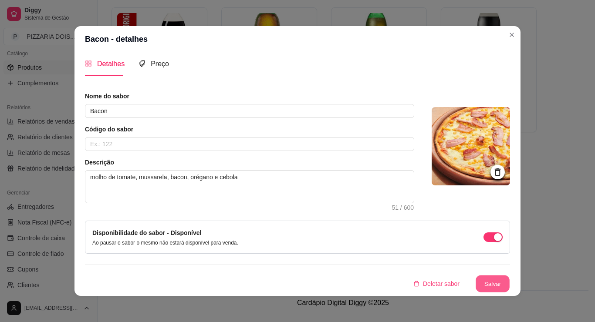
click at [510, 276] on button "Salvar" at bounding box center [493, 284] width 34 height 17
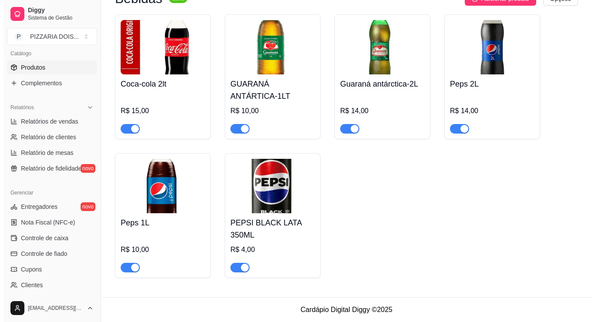
scroll to position [1264, 0]
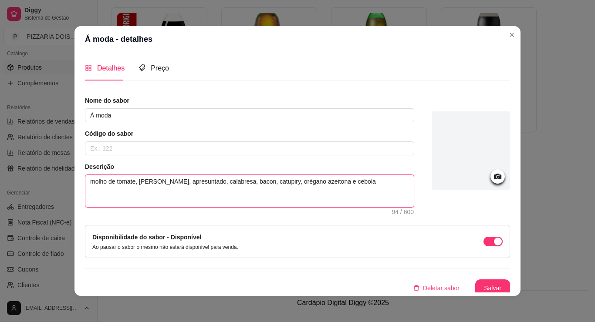
drag, startPoint x: 267, startPoint y: 208, endPoint x: 242, endPoint y: 213, distance: 24.9
click at [242, 207] on textarea "molho de tomate, [PERSON_NAME], apresuntado, calabresa, bacon, catupiry, orégan…" at bounding box center [249, 191] width 329 height 32
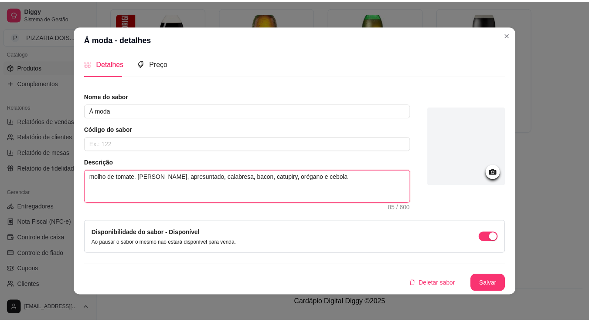
scroll to position [2, 0]
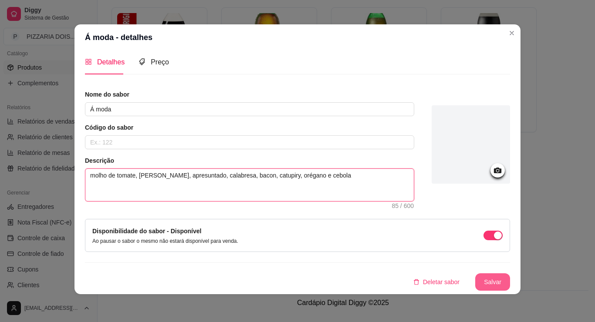
type textarea "molho de tomate, [PERSON_NAME], apresuntado, calabresa, bacon, catupiry, orégan…"
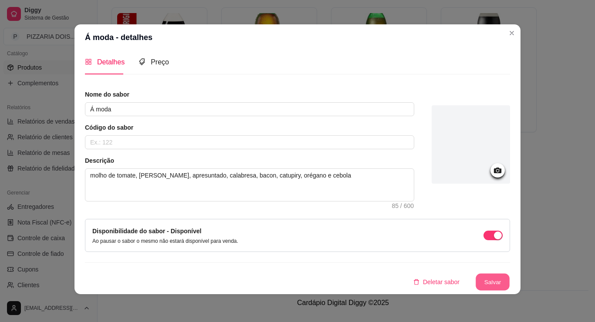
click at [510, 274] on button "Salvar" at bounding box center [493, 282] width 34 height 17
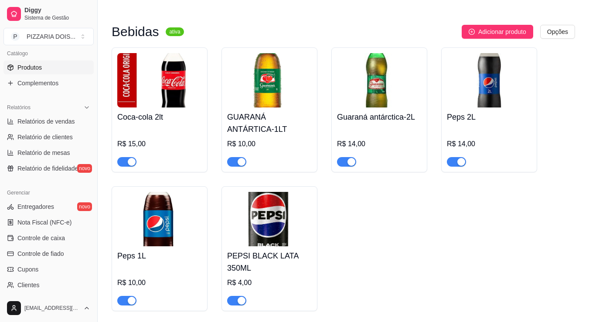
scroll to position [1002, 0]
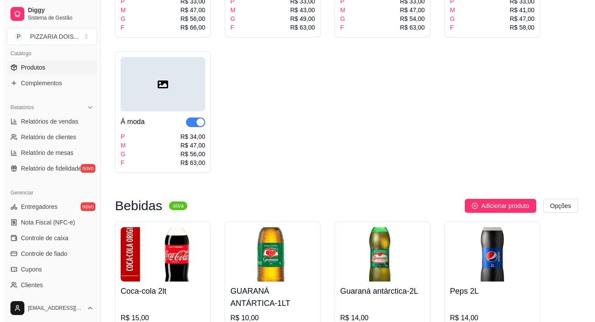
scroll to position [828, 0]
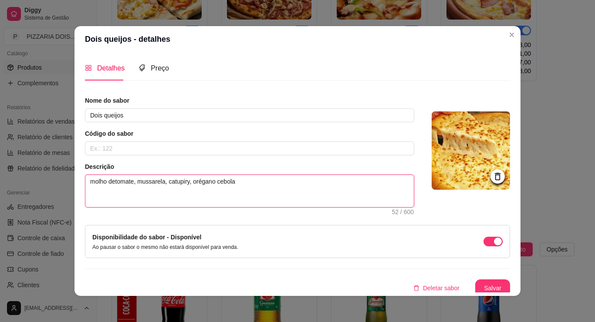
click at [85, 207] on textarea "molho detomate, mussarela, catupiry, orégano cebola" at bounding box center [249, 191] width 329 height 32
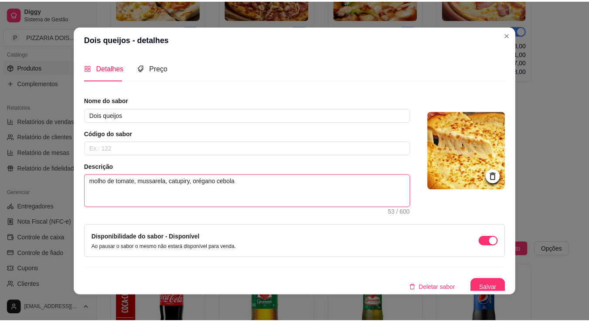
scroll to position [44, 0]
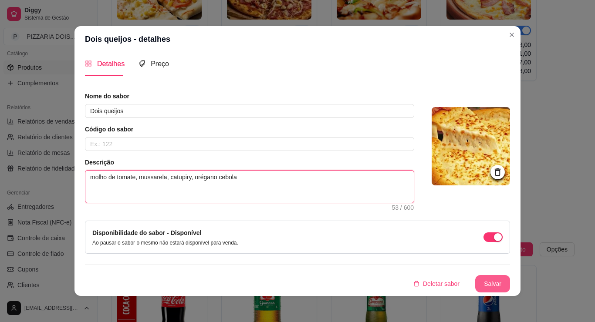
type textarea "molho de tomate, mussarela, catupiry, orégano cebola"
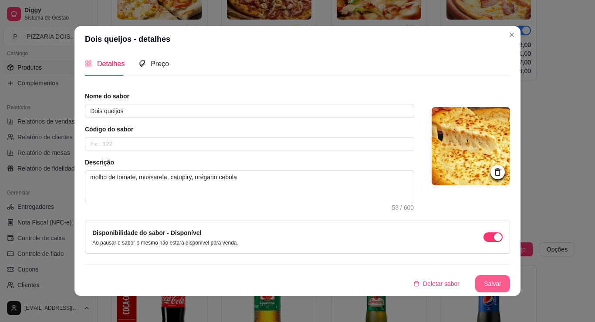
click at [510, 279] on button "Salvar" at bounding box center [492, 283] width 35 height 17
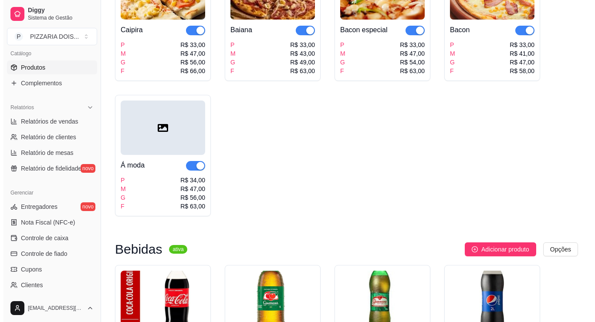
scroll to position [784, 0]
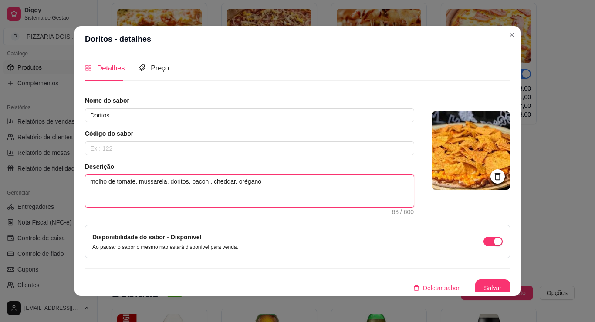
click at [176, 207] on textarea "molho de tomate, mussarela, doritos, bacon , cheddar, orégano" at bounding box center [249, 191] width 329 height 32
click at [178, 207] on textarea "molho de tomate, mussarela, doritos, bacon , cheddar, orégano" at bounding box center [249, 191] width 329 height 32
type textarea "molho de tomate, mussarela, doritos, bacon , cheddar orégano"
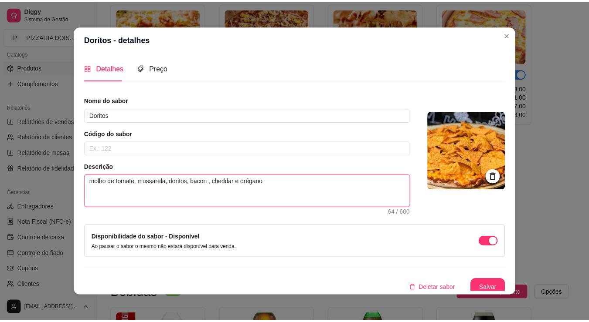
scroll to position [44, 0]
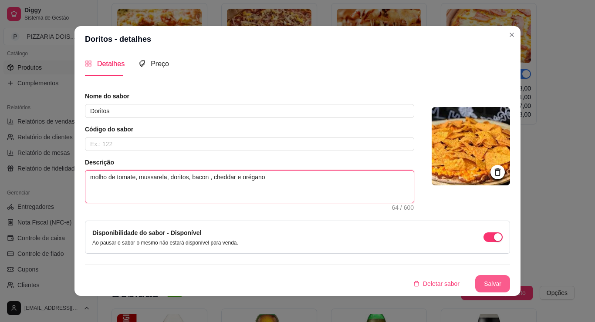
type textarea "molho de tomate, mussarela, doritos, bacon , cheddar e orégano"
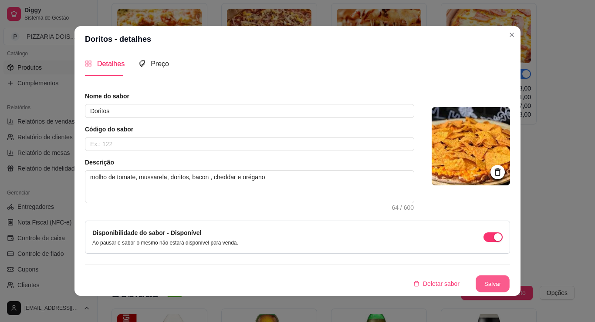
click at [510, 279] on button "Salvar" at bounding box center [493, 284] width 34 height 17
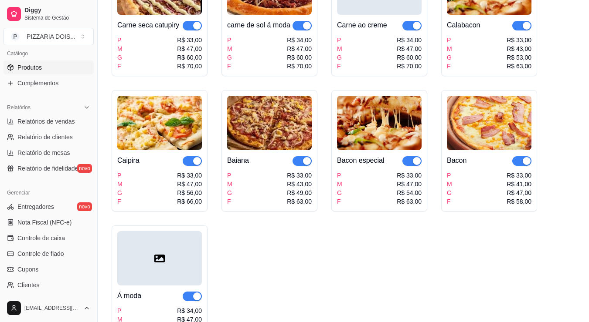
scroll to position [610, 0]
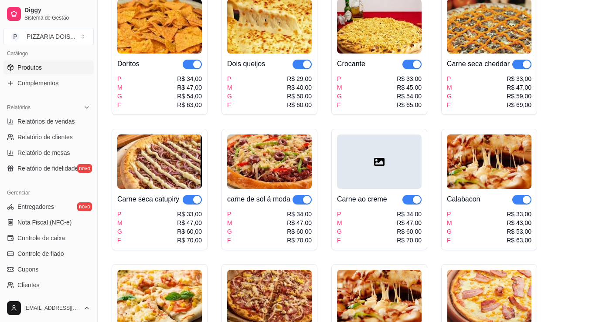
scroll to position [436, 0]
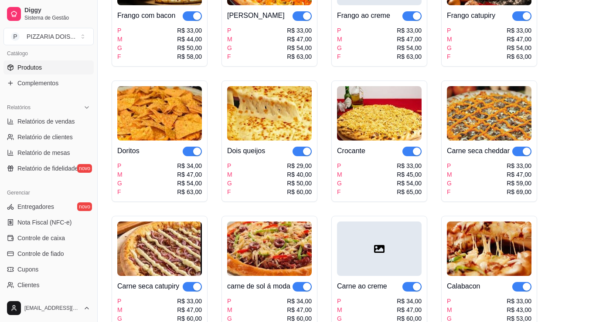
click at [175, 21] on div "Frango com bacon" at bounding box center [146, 15] width 58 height 10
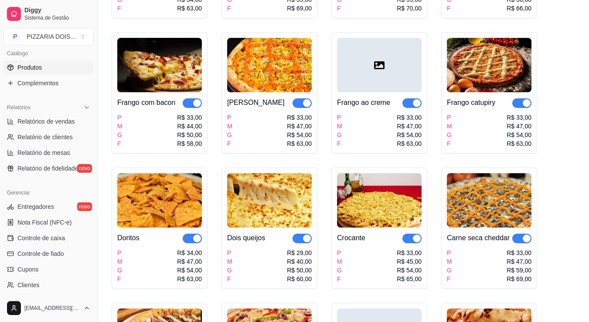
scroll to position [261, 0]
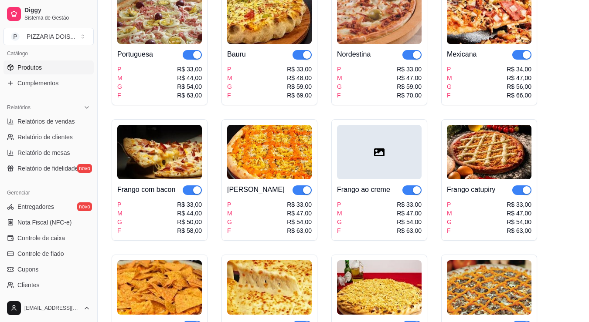
click at [312, 60] on div "Bauru" at bounding box center [269, 54] width 85 height 10
click at [153, 60] on div "Portuguesa" at bounding box center [135, 54] width 36 height 10
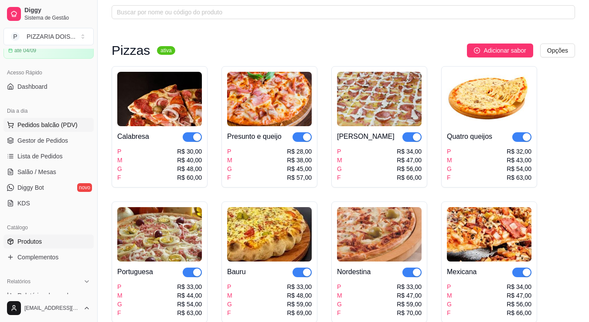
scroll to position [0, 0]
